Goal: Find specific page/section: Find specific page/section

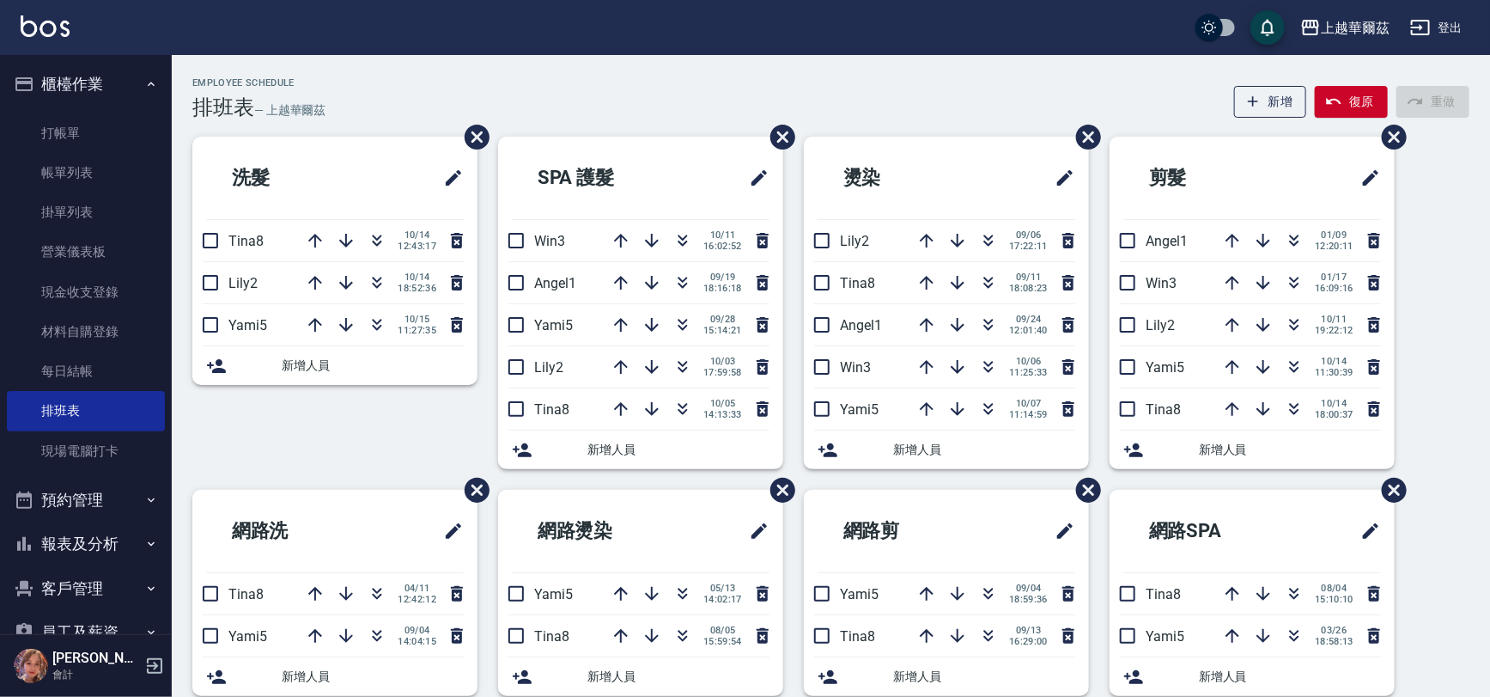
click at [112, 577] on button "客戶管理" at bounding box center [86, 588] width 158 height 45
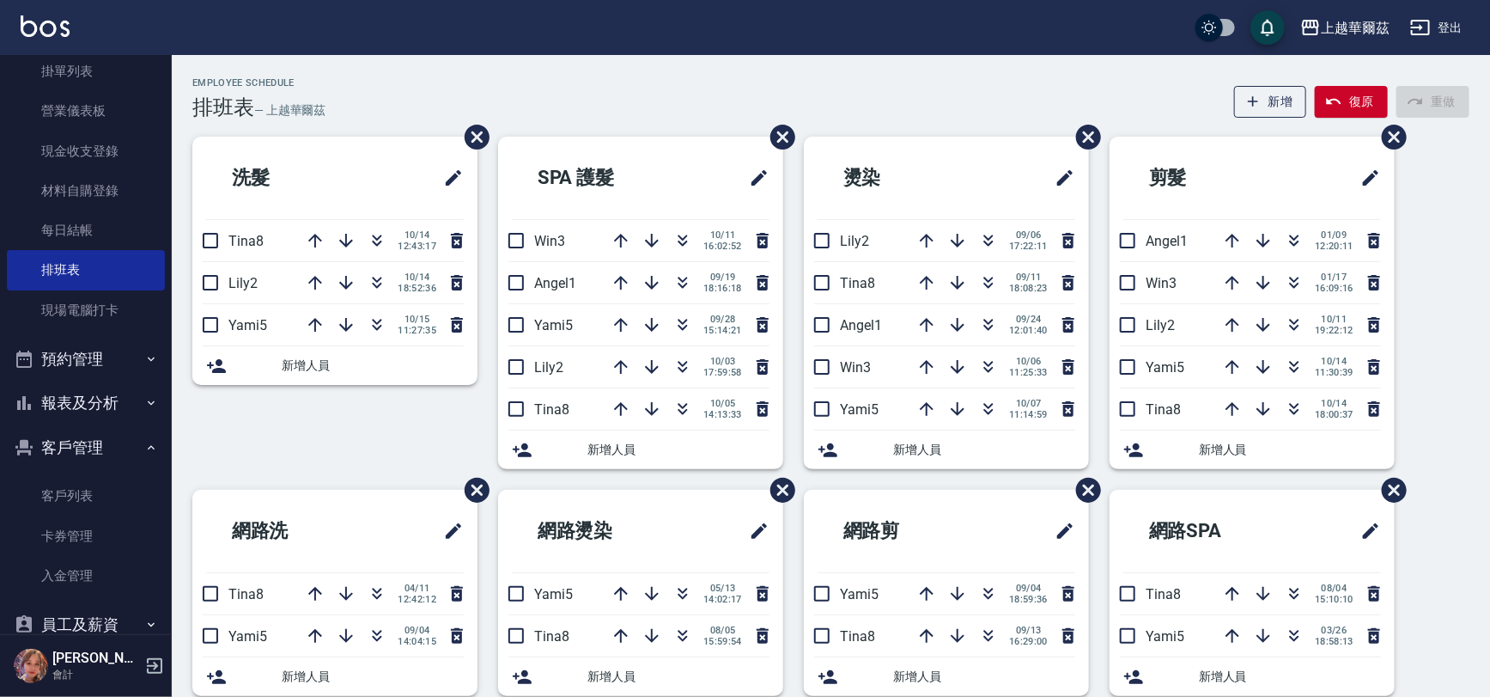
scroll to position [173, 0]
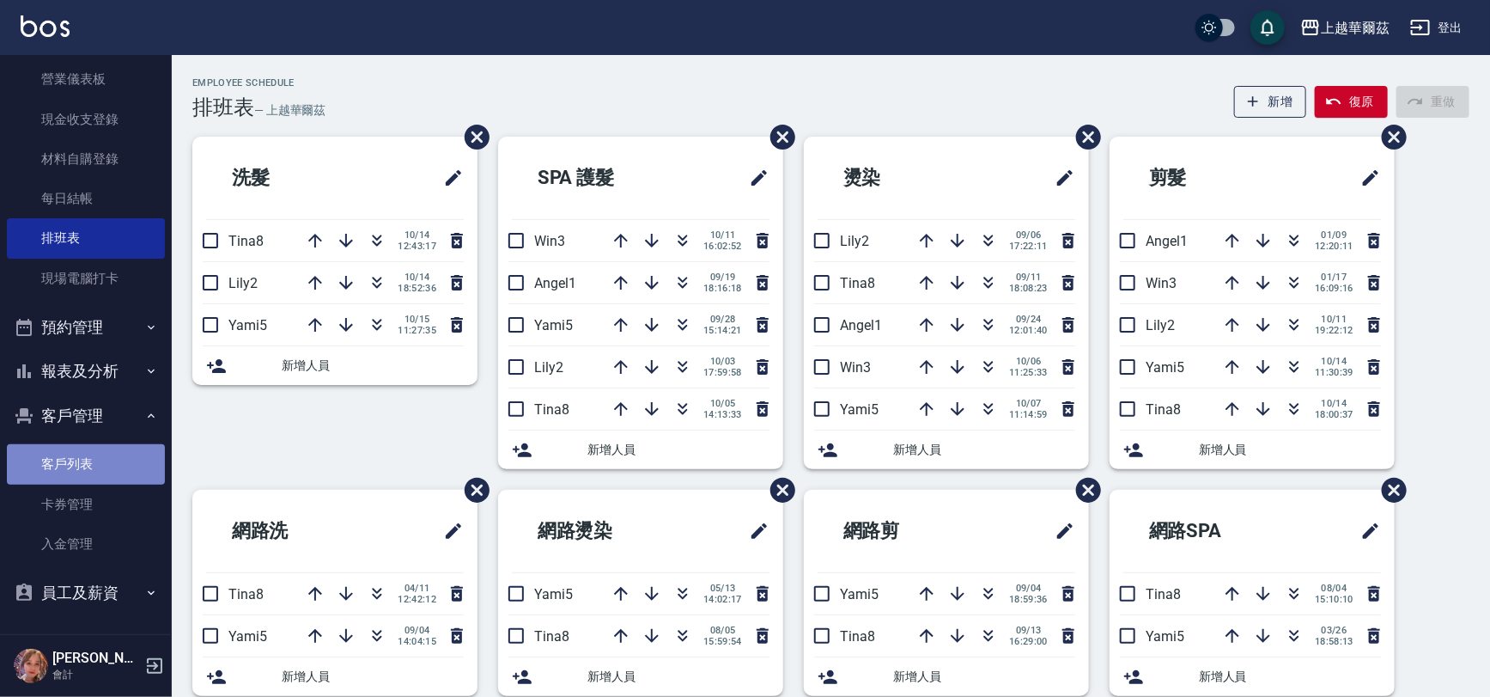
click at [88, 449] on link "客戶列表" at bounding box center [86, 464] width 158 height 40
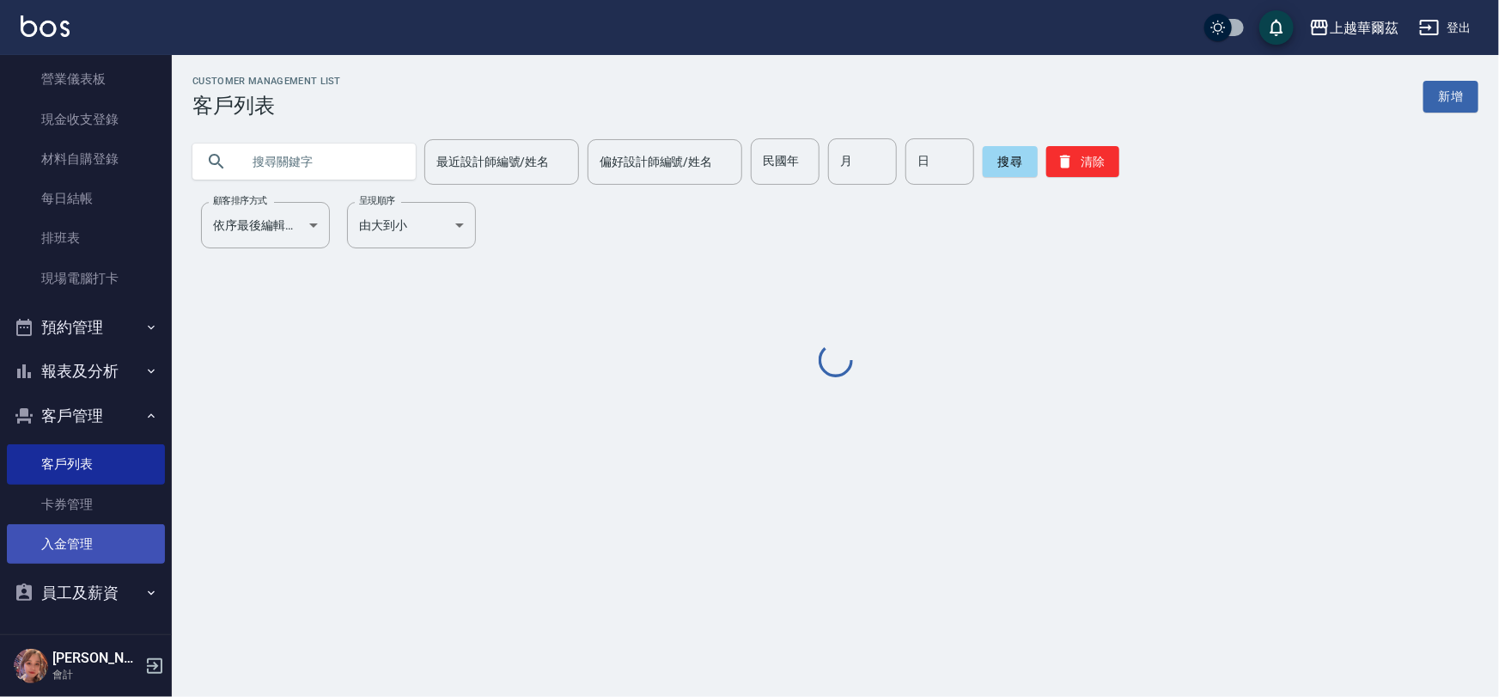
click at [127, 545] on link "入金管理" at bounding box center [86, 544] width 158 height 40
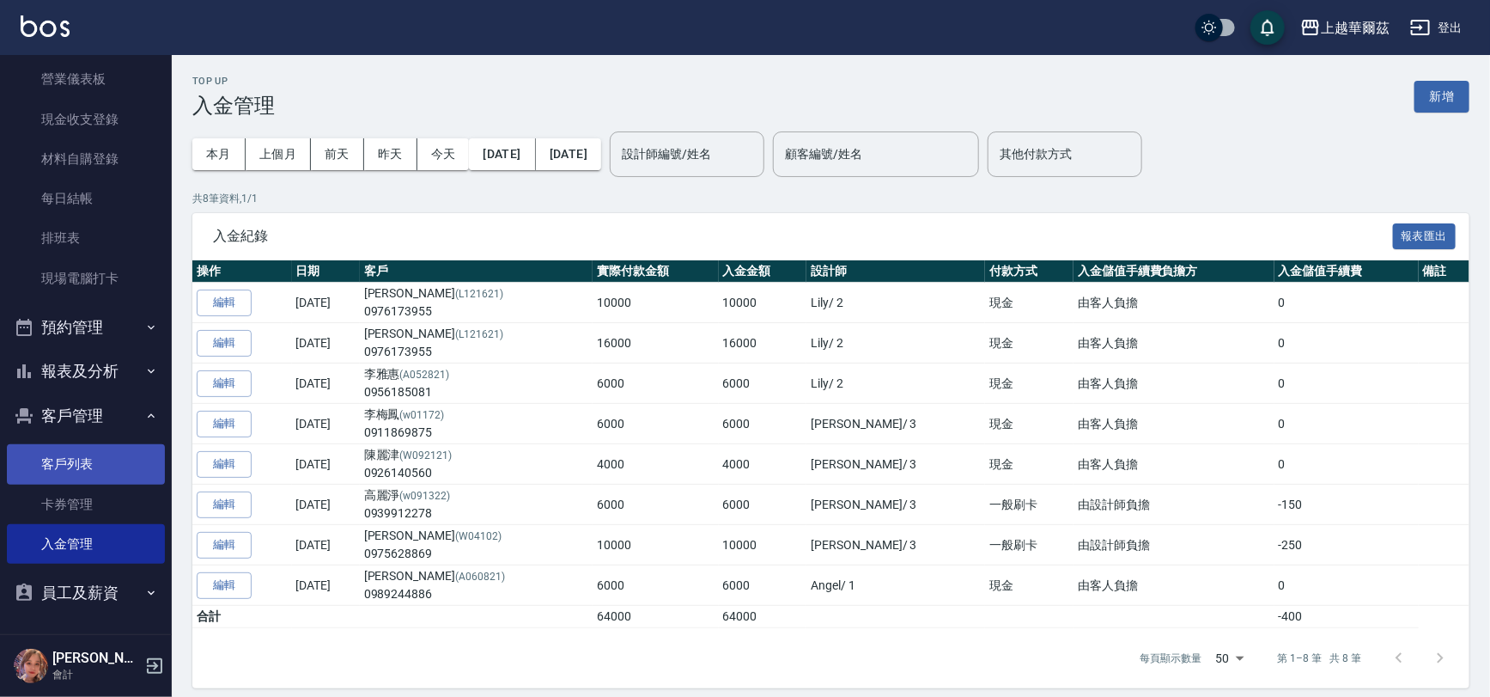
click at [89, 480] on link "客戶列表" at bounding box center [86, 464] width 158 height 40
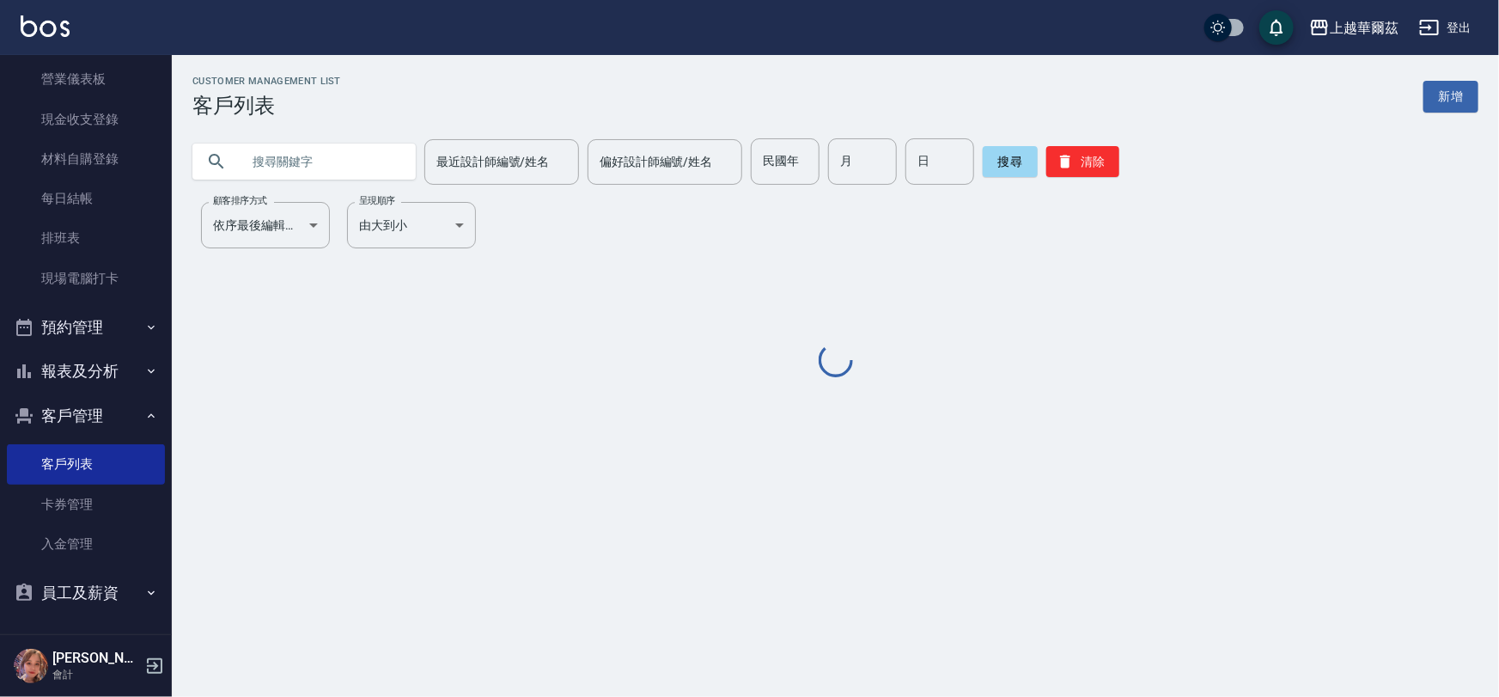
click at [324, 161] on input "text" at bounding box center [320, 161] width 161 height 46
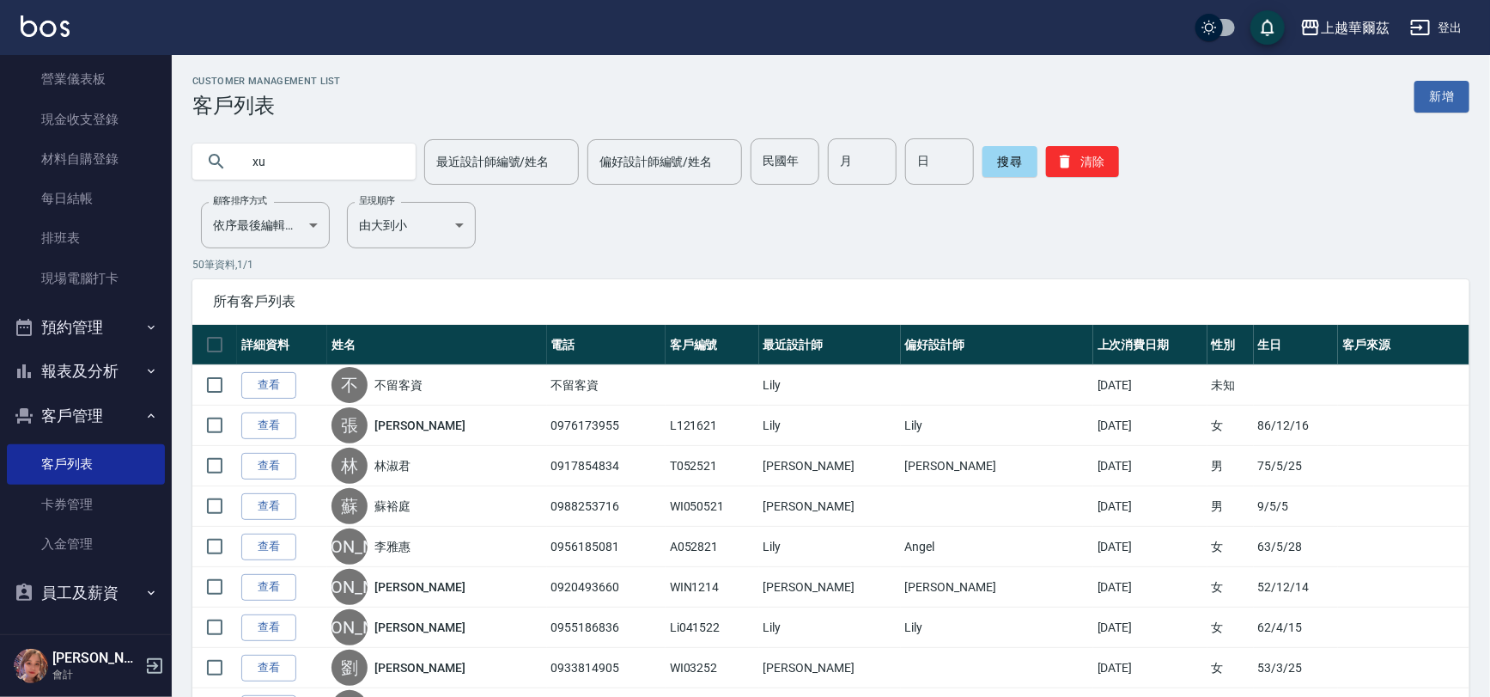
type input "x"
click at [304, 152] on input "text" at bounding box center [320, 161] width 161 height 46
type input "[PERSON_NAME]"
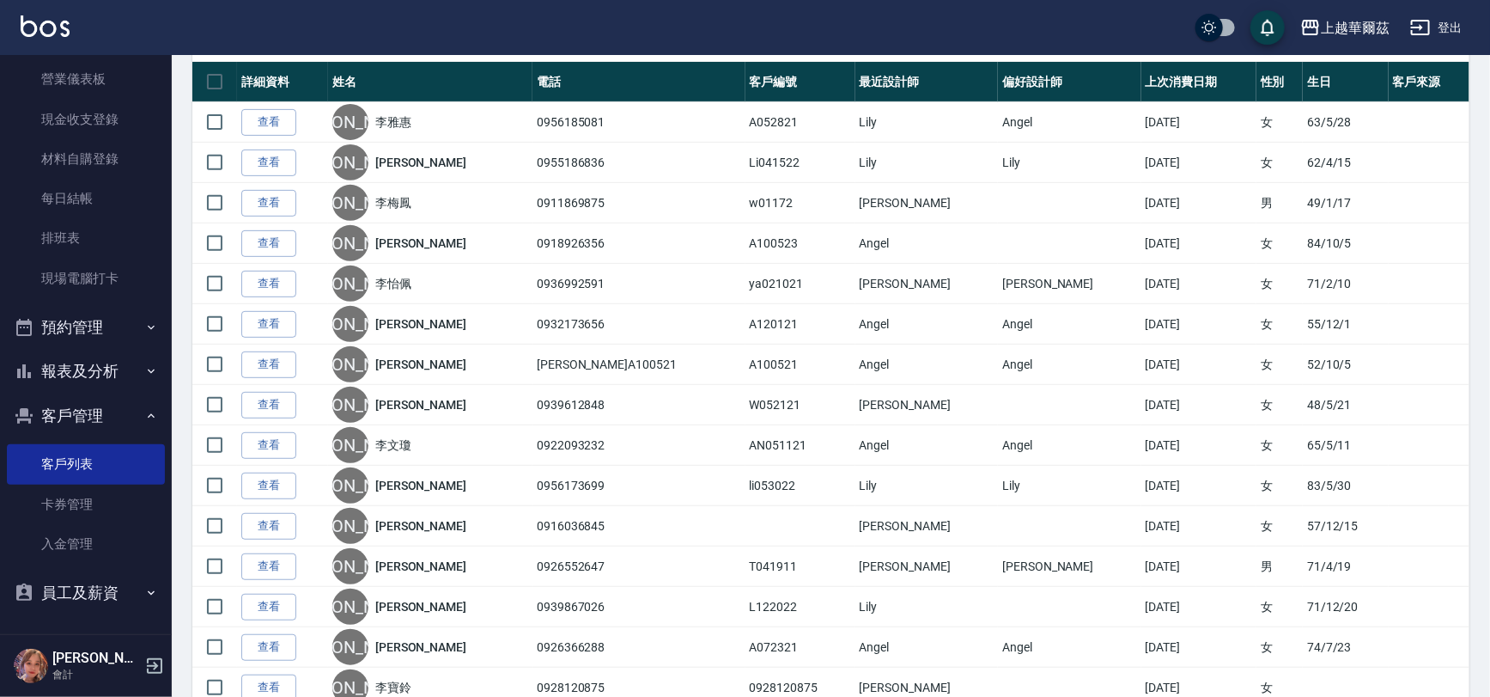
scroll to position [266, 0]
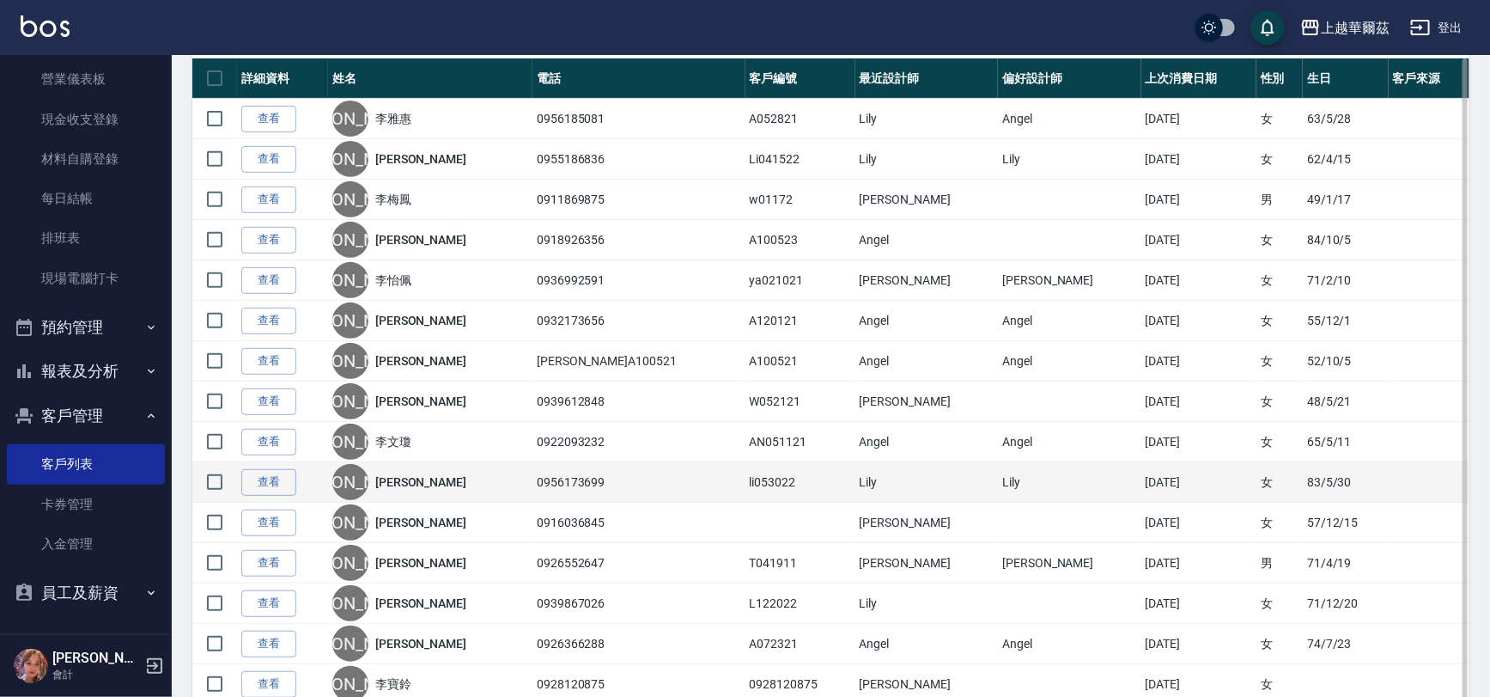
click at [438, 484] on div "[PERSON_NAME]" at bounding box center [430, 482] width 196 height 36
click at [281, 485] on link "查看" at bounding box center [268, 482] width 55 height 27
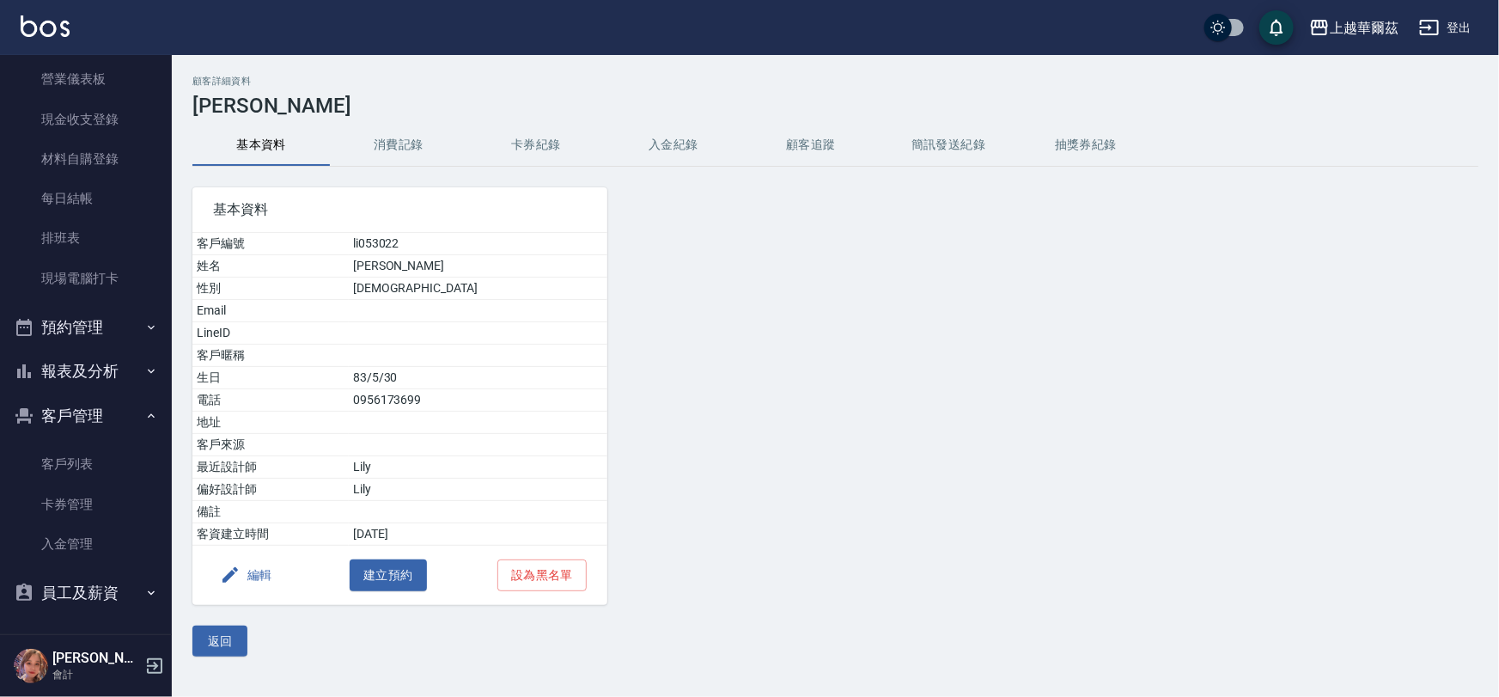
drag, startPoint x: 535, startPoint y: 142, endPoint x: 625, endPoint y: 133, distance: 90.6
click at [533, 142] on button "卡券紀錄" at bounding box center [535, 145] width 137 height 41
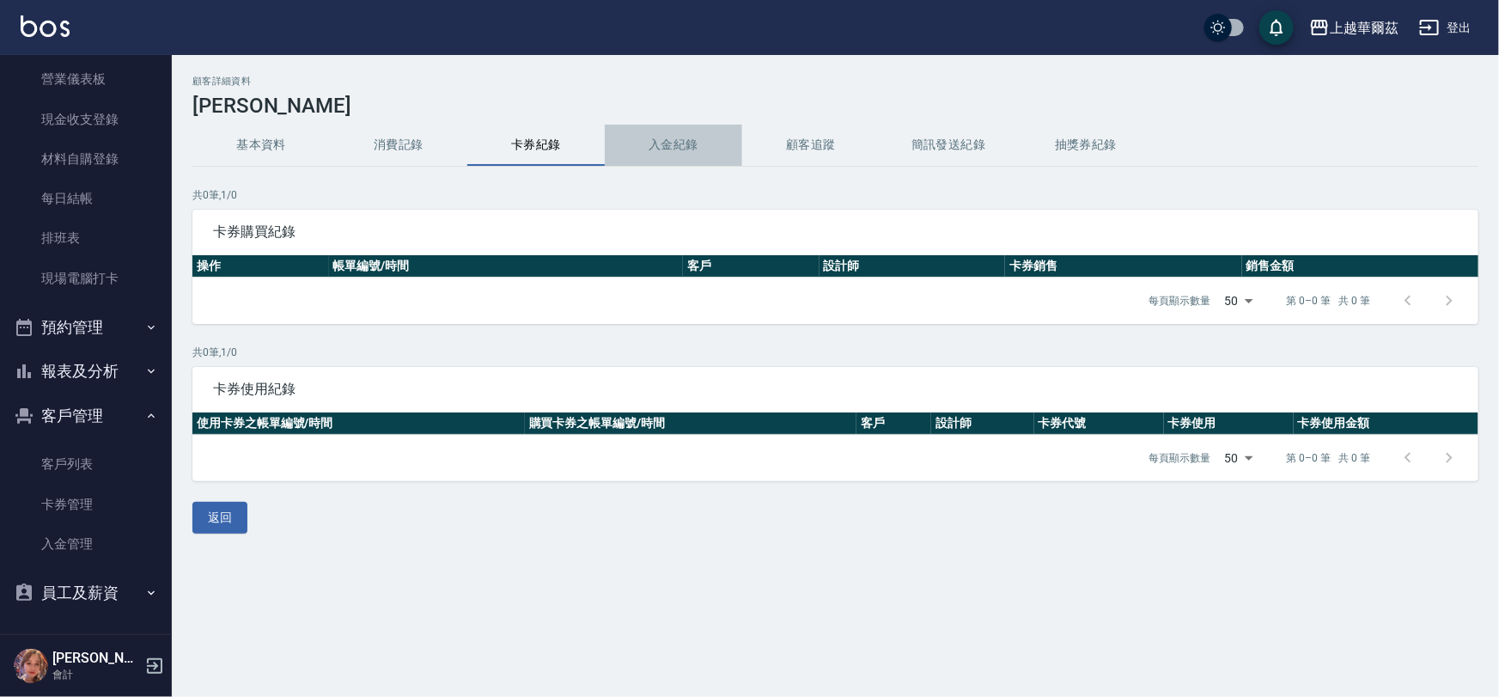
click at [670, 139] on button "入金紀錄" at bounding box center [673, 145] width 137 height 41
